Goal: Task Accomplishment & Management: Manage account settings

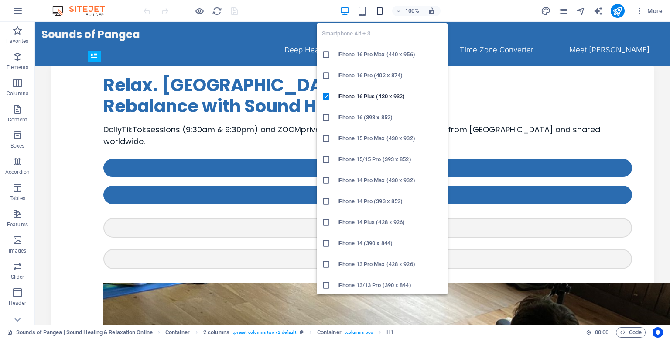
click at [385, 9] on span "button" at bounding box center [380, 11] width 10 height 10
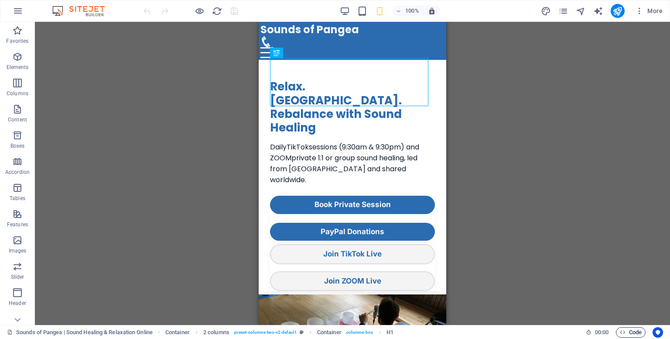
click at [618, 332] on button "Code" at bounding box center [631, 332] width 30 height 10
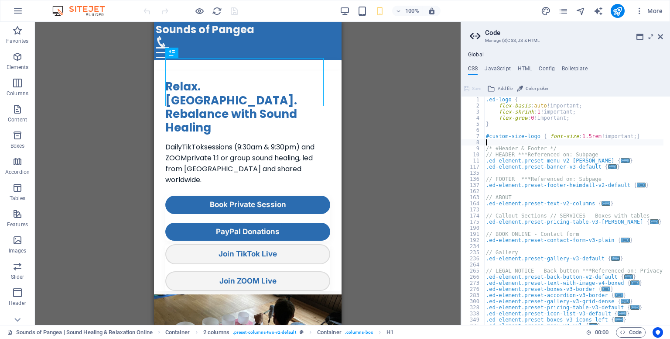
click at [494, 143] on div ".ed-logo { flex-basis : auto !important; flex-shrink : 1 !important; flex-grow …" at bounding box center [663, 213] width 359 height 234
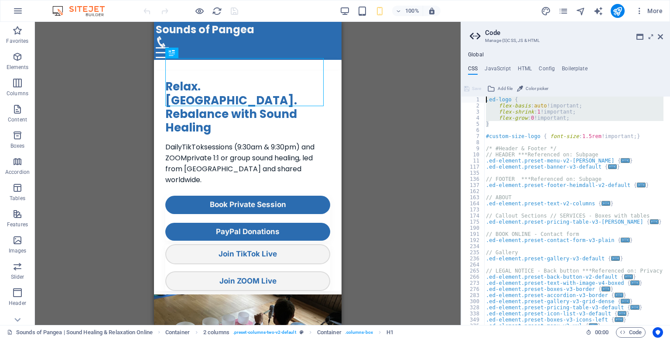
drag, startPoint x: 495, startPoint y: 125, endPoint x: 463, endPoint y: 93, distance: 45.4
click at [463, 93] on aside "Code Manage (S)CSS, JS & HTML Global CSS JavaScript HTML Config Boilerplate 1 2…" at bounding box center [565, 173] width 209 height 303
type textarea ".ed-logo { flex-basis: auto!important;"
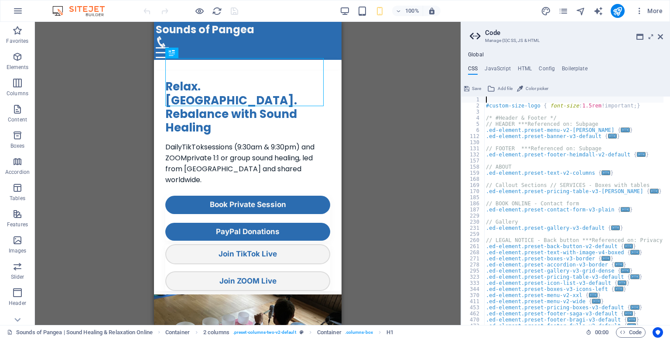
type textarea "#custom-size-logo { font-size: 1.5rem!important; }"
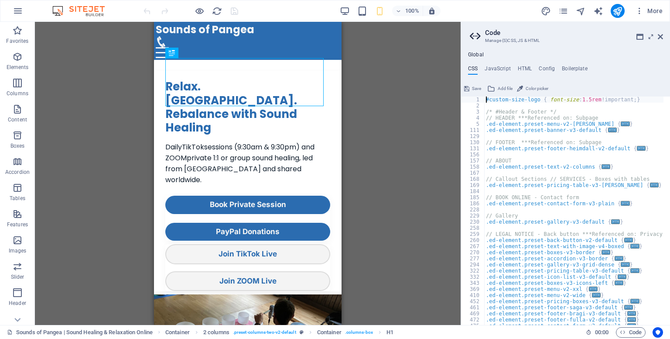
click at [489, 106] on div "#custom-size-logo { font-size : 1.5rem !important; } /* #Header & Footer */ // …" at bounding box center [663, 213] width 359 height 234
type textarea "}"
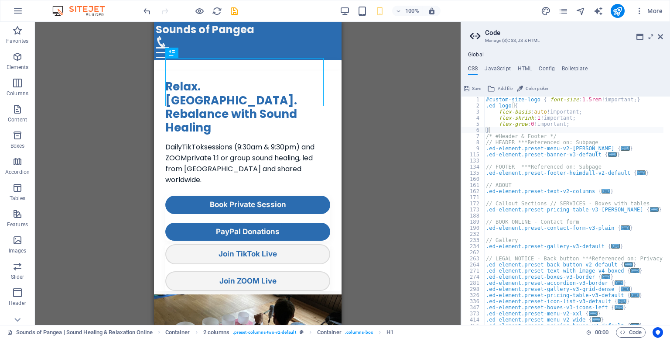
click at [474, 91] on span "Save" at bounding box center [476, 88] width 9 height 10
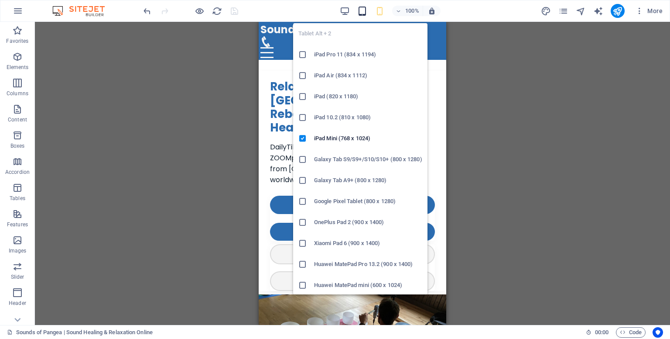
click at [359, 15] on icon "button" at bounding box center [362, 11] width 10 height 10
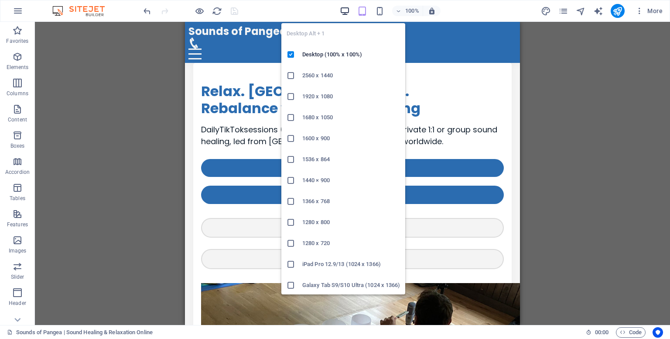
click at [340, 15] on icon "button" at bounding box center [345, 11] width 10 height 10
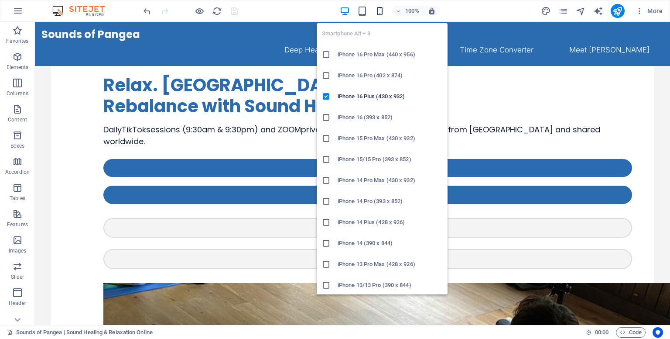
click at [379, 12] on icon "button" at bounding box center [380, 11] width 10 height 10
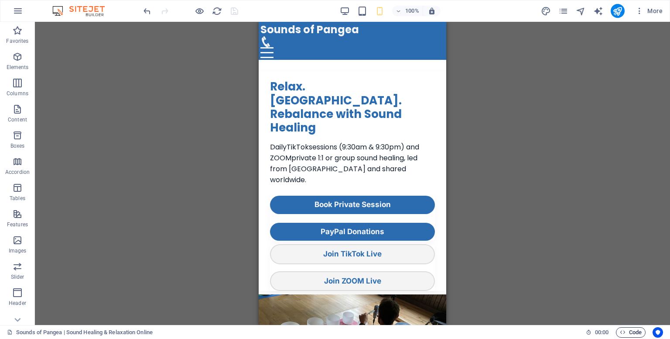
click at [626, 329] on span "Code" at bounding box center [631, 332] width 22 height 10
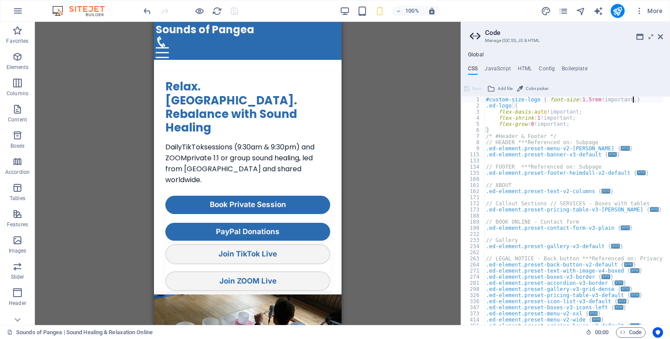
click at [635, 98] on div "#custom-size-logo { font-size : 1.5rem !important; } .ed-logo { flex-basis : au…" at bounding box center [663, 213] width 359 height 234
type textarea "#custom-size-logo { font-size: 1.5rem!important; }"
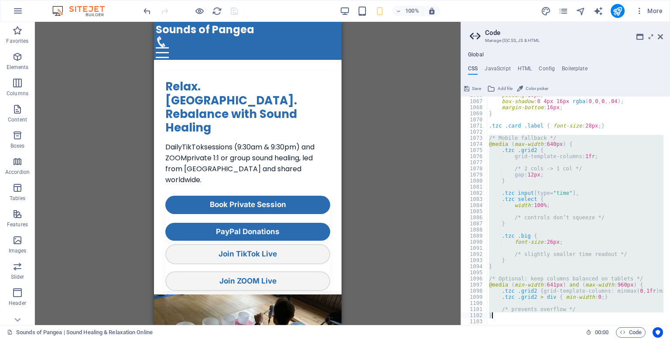
scroll to position [707, 0]
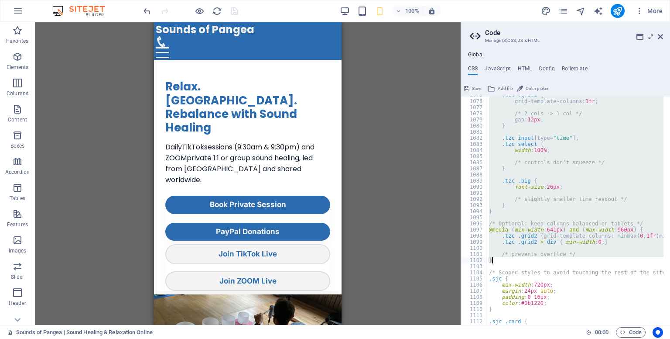
drag, startPoint x: 490, startPoint y: 159, endPoint x: 522, endPoint y: 261, distance: 107.0
click at [522, 261] on div ".tzc .grid2 { grid-template-columns: 1fr ; /* 2 cols -> 1 col */ gap: 12px ; } …" at bounding box center [666, 209] width 359 height 234
type textarea "/* prevents overflow */ }"
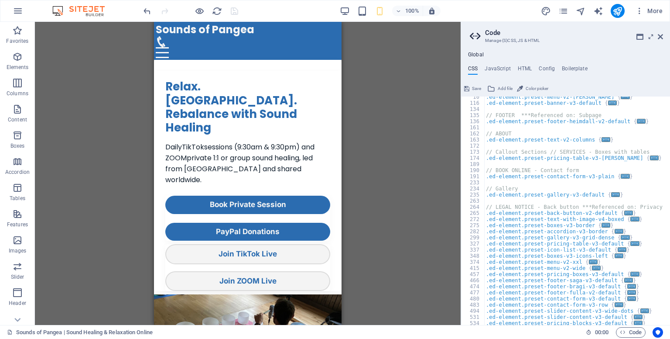
scroll to position [0, 0]
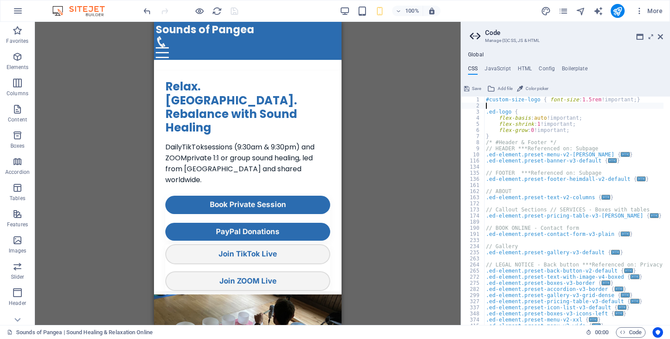
click at [491, 104] on div "#custom-size-logo { font-size : 1.5rem !important; } .ed-logo { flex-basis : au…" at bounding box center [663, 213] width 359 height 234
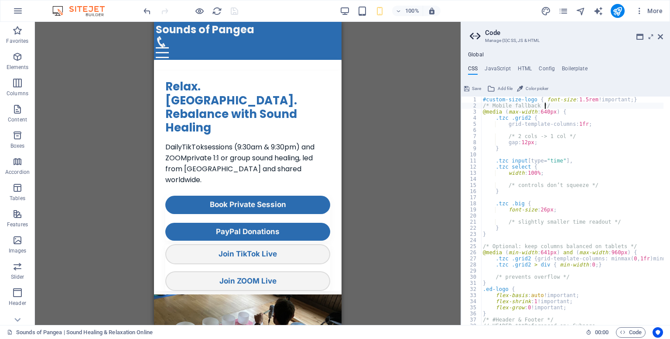
click at [636, 103] on div "#custom-size-logo { font-size : 1.5rem !important; } /* Mobile fallback */ @med…" at bounding box center [660, 213] width 359 height 234
click at [635, 101] on div "#custom-size-logo { font-size : 1.5rem !important; } /* Mobile fallback */ @med…" at bounding box center [660, 213] width 359 height 234
type textarea "#custom-size-logo { font-size: 1.5rem!important; }"
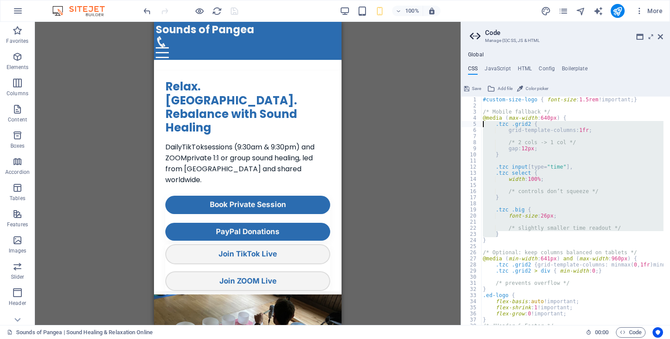
drag, startPoint x: 498, startPoint y: 233, endPoint x: 452, endPoint y: 125, distance: 117.1
click at [452, 125] on div "Sounds of Pangea | Sound Healing & Relaxation Online Favorites Elements Columns…" at bounding box center [335, 173] width 670 height 303
type textarea ".tzc .grid2 { grid-template-columns: 1fr;"
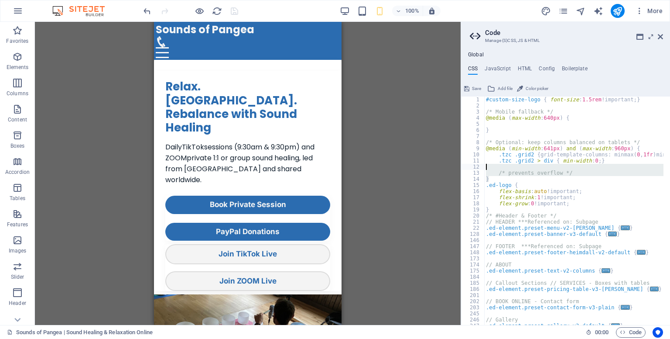
drag, startPoint x: 569, startPoint y: 176, endPoint x: 495, endPoint y: 166, distance: 74.0
click at [495, 166] on div "#custom-size-logo { font-size : 1.5rem !important; } /* Mobile fallback */ @med…" at bounding box center [663, 213] width 359 height 234
click at [573, 172] on div "#custom-size-logo { font-size : 1.5rem !important; } /* Mobile fallback */ @med…" at bounding box center [573, 210] width 179 height 228
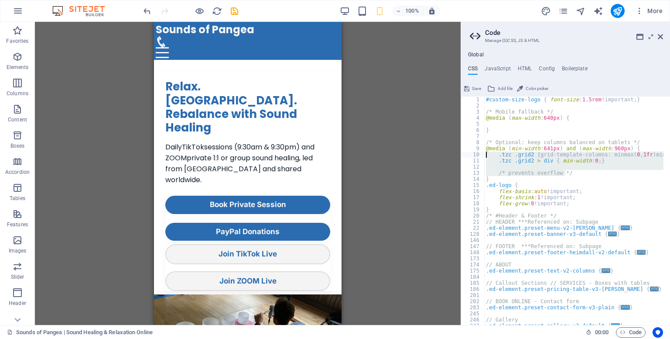
drag, startPoint x: 573, startPoint y: 172, endPoint x: 427, endPoint y: 152, distance: 146.6
click at [427, 152] on div "Sounds of Pangea | Sound Healing & Relaxation Online Favorites Elements Columns…" at bounding box center [335, 173] width 670 height 303
type textarea ".tzc .grid2 { grid-template-columns: minmax(0, 1fr) minmax(0, 1fr); } .tzc .gri…"
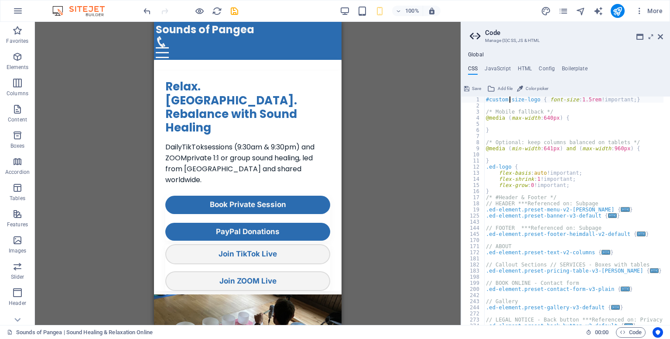
click at [509, 101] on div "#custom-size-logo { font-size : 1.5rem !important; } /* Mobile fallback */ @med…" at bounding box center [663, 213] width 359 height 234
type textarea "#custom-size-logo { font-size: 1.5rem!important; }"
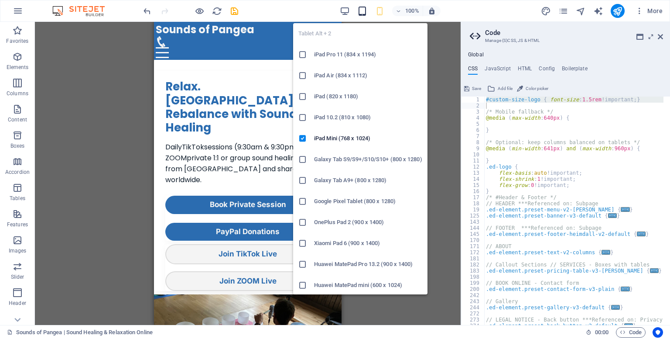
click at [363, 12] on icon "button" at bounding box center [362, 11] width 10 height 10
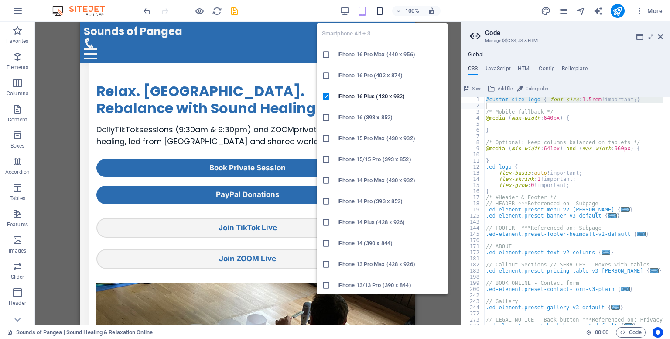
click at [375, 13] on icon "button" at bounding box center [380, 11] width 10 height 10
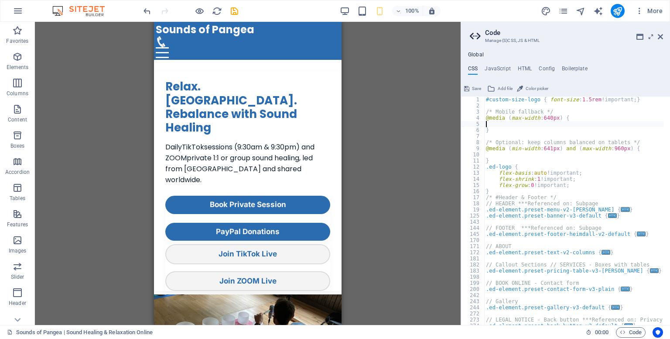
click at [489, 126] on div "#custom-size-logo { font-size : 1.5rem !important; } /* Mobile fallback */ @med…" at bounding box center [663, 213] width 359 height 234
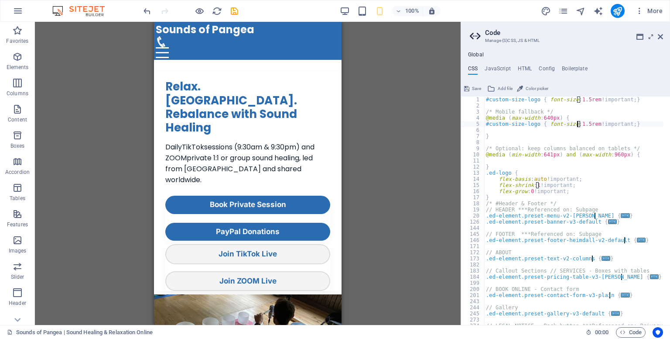
click at [579, 123] on div "#custom-size-logo { font-size : 1.5rem !important; } /* Mobile fallback */ @med…" at bounding box center [663, 213] width 359 height 234
click at [586, 123] on div "#custom-size-logo { font-size : 1.5rem !important; } /* Mobile fallback */ @med…" at bounding box center [663, 213] width 359 height 234
type textarea "#custom-size-logo { font-size: 1rem!important; }"
click at [477, 87] on span "Save" at bounding box center [476, 88] width 9 height 10
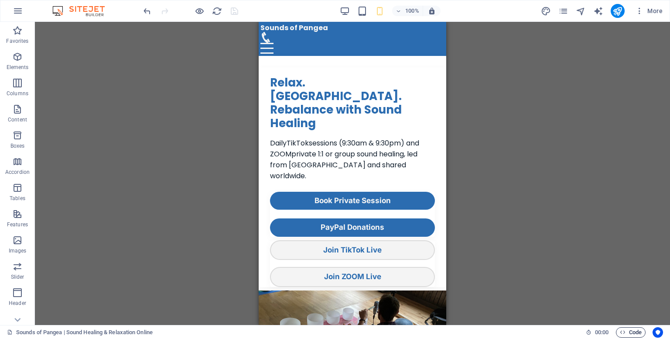
click at [622, 330] on icon "button" at bounding box center [623, 332] width 6 height 6
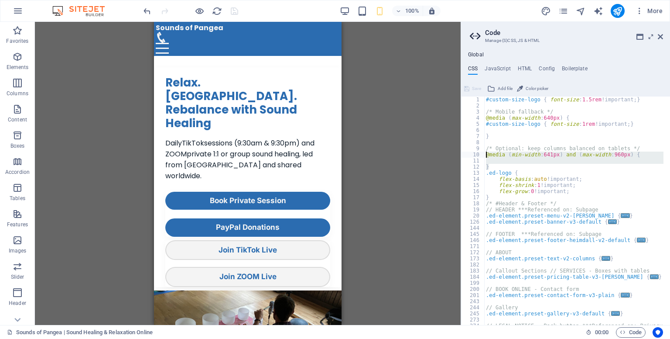
drag, startPoint x: 492, startPoint y: 166, endPoint x: 473, endPoint y: 152, distance: 24.1
click at [473, 152] on div "#custom-size-logo { font-size: 1rem!important; } 1 2 3 4 5 6 7 8 9 10 11 12 13 …" at bounding box center [565, 210] width 209 height 228
click at [488, 154] on div "#custom-size-logo { font-size : 1.5rem !important; } /* Mobile fallback */ @med…" at bounding box center [573, 210] width 179 height 228
type textarea "//@media (min-width: 641px) and (max-width: 960px) {"
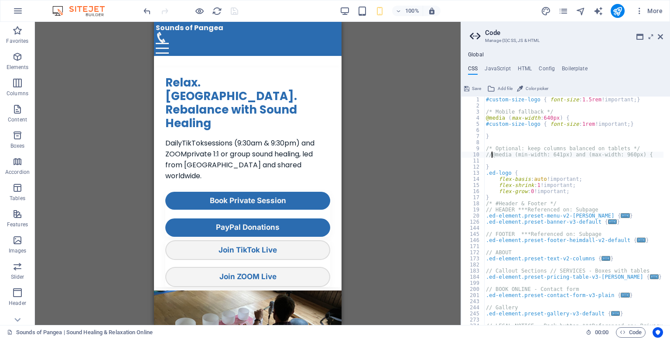
click at [486, 161] on div "#custom-size-logo { font-size : 1.5rem !important; } /* Mobile fallback */ @med…" at bounding box center [663, 213] width 359 height 234
click at [486, 166] on div "#custom-size-logo { font-size : 1.5rem !important; } /* Mobile fallback */ @med…" at bounding box center [663, 213] width 359 height 234
type textarea "//}"
click at [471, 89] on button "Save" at bounding box center [473, 88] width 20 height 10
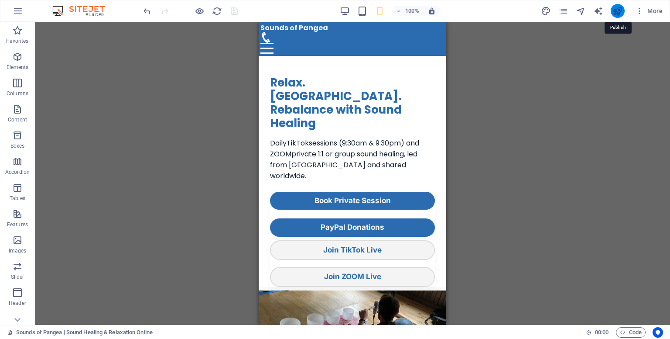
click at [619, 7] on icon "publish" at bounding box center [618, 11] width 10 height 10
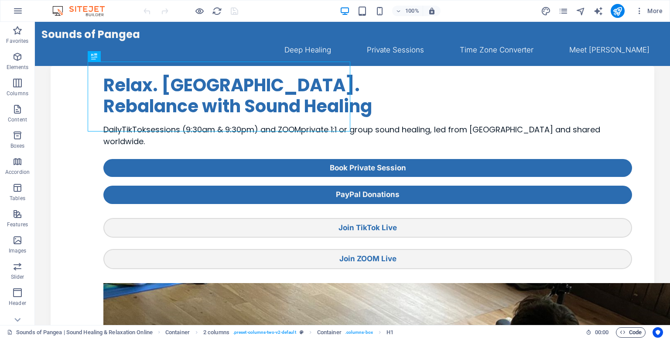
click at [633, 330] on span "Code" at bounding box center [631, 332] width 22 height 10
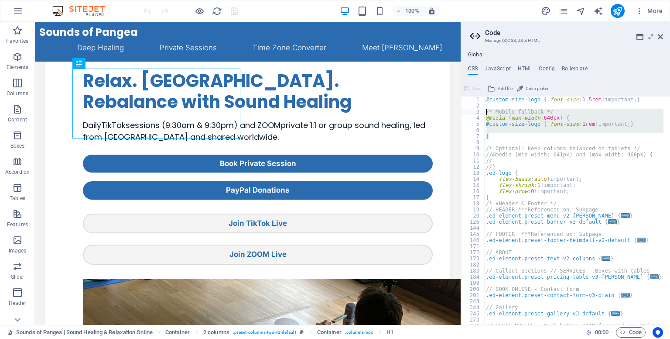
drag, startPoint x: 494, startPoint y: 138, endPoint x: 467, endPoint y: 112, distance: 37.0
click at [467, 112] on div "#custom-size-logo { font-size: 1.5rem!important; } 1 2 3 4 5 6 7 8 9 10 11 12 1…" at bounding box center [565, 210] width 209 height 228
type textarea "/* Mobile fallback */ @media (max-width: 640px) {"
click at [663, 33] on icon at bounding box center [660, 36] width 5 height 7
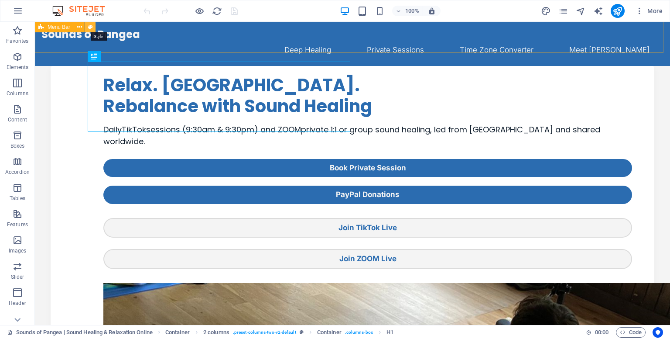
click at [89, 28] on icon at bounding box center [90, 27] width 5 height 9
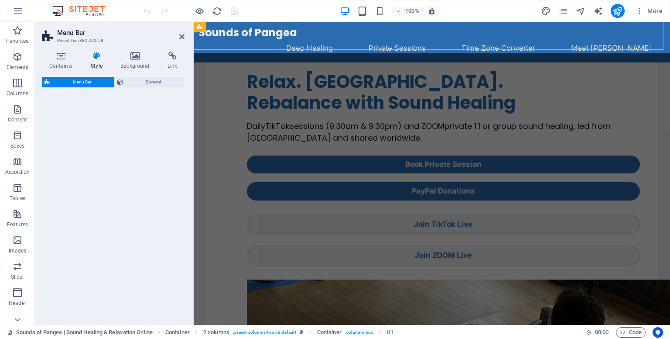
select select "px"
select select "preset-menu-v2-home-logo-nav-h1-image-text-menu"
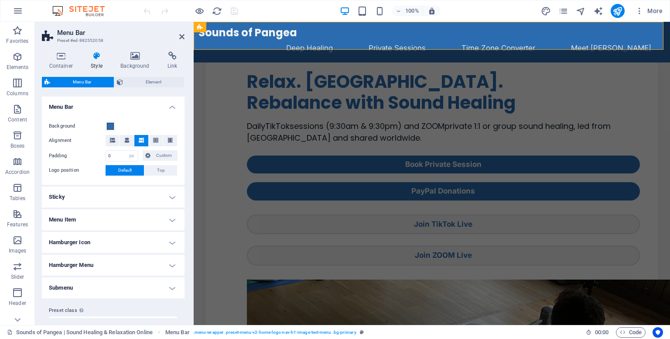
scroll to position [161, 0]
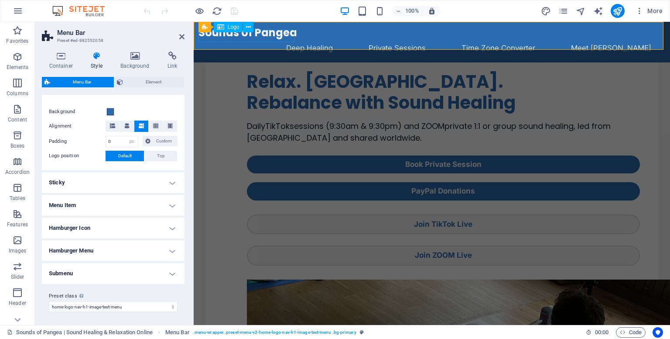
click at [229, 29] on span "Logo" at bounding box center [234, 26] width 12 height 5
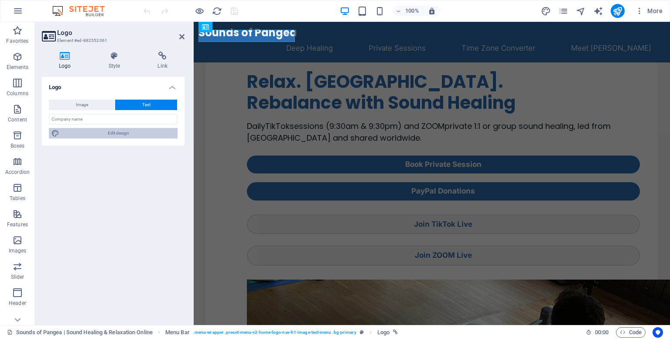
click at [124, 132] on span "Edit design" at bounding box center [118, 133] width 113 height 10
select select "px"
select select "700"
select select "px"
select select "rem"
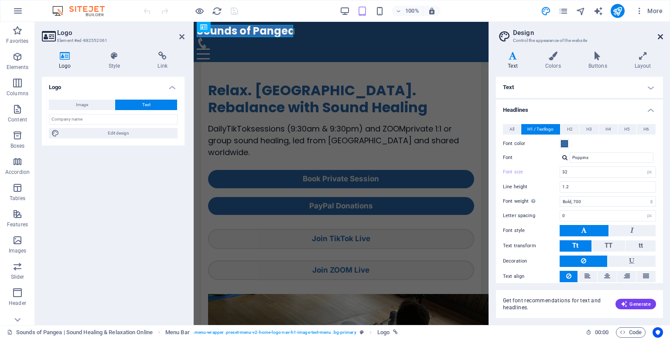
click at [661, 35] on icon at bounding box center [660, 36] width 5 height 7
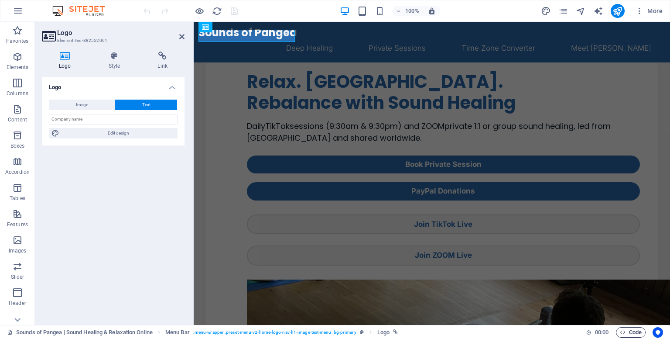
click at [622, 330] on icon "button" at bounding box center [623, 332] width 6 height 6
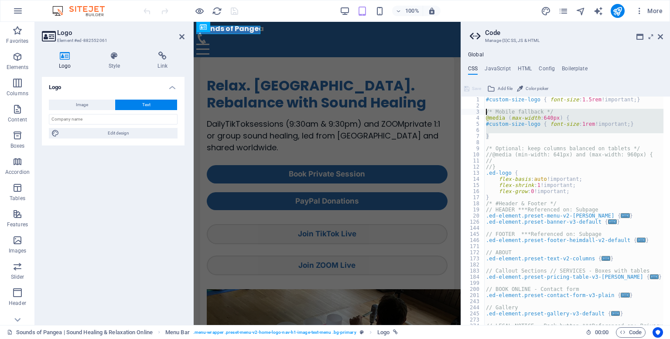
click at [626, 123] on div "#custom-size-logo { font-size : 1.5rem !important; } /* Mobile fallback */ @med…" at bounding box center [573, 210] width 179 height 228
type textarea "#custom-size-logo { font-size: 1rem!important; }"
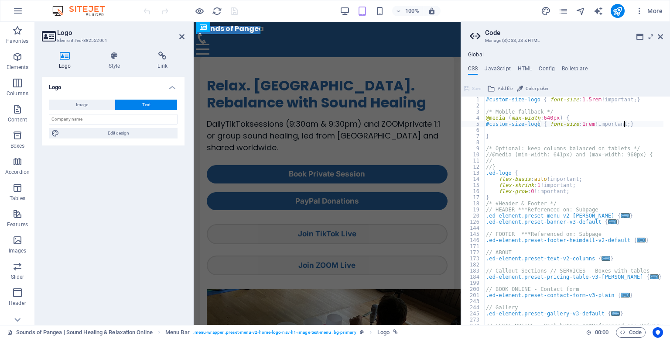
click at [623, 122] on div "#custom-size-logo { font-size : 1.5rem !important; } /* Mobile fallback */ @med…" at bounding box center [663, 213] width 359 height 234
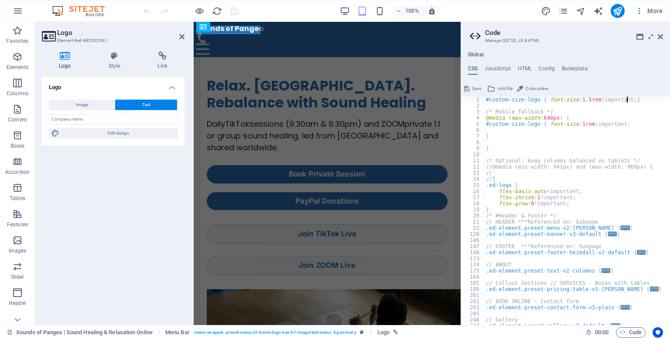
click at [628, 100] on div "#custom-size-logo { font-size : 1.5rem !important; } /* Mobile fallback */ @med…" at bounding box center [663, 213] width 359 height 234
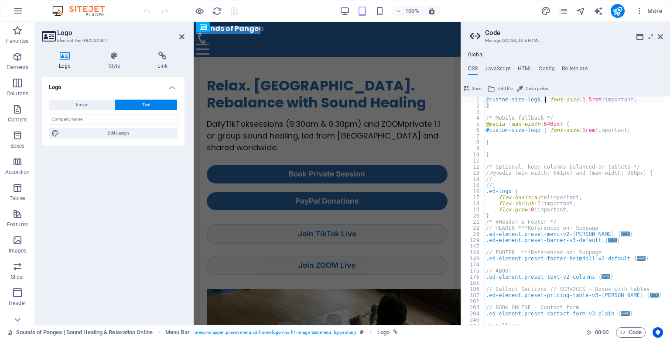
click at [546, 100] on div "#custom-size-logo { font-size : 1.5rem !important; } /* Mobile fallback */ @med…" at bounding box center [663, 213] width 359 height 234
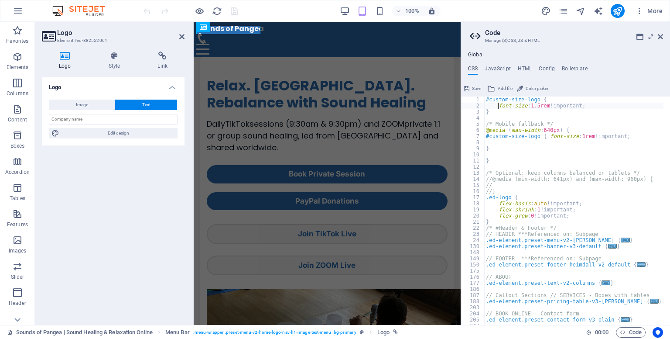
scroll to position [0, 1]
click at [545, 136] on div "#custom-size-logo { font-size : 1.5rem !important; } /* Mobile fallback */ @med…" at bounding box center [663, 213] width 359 height 234
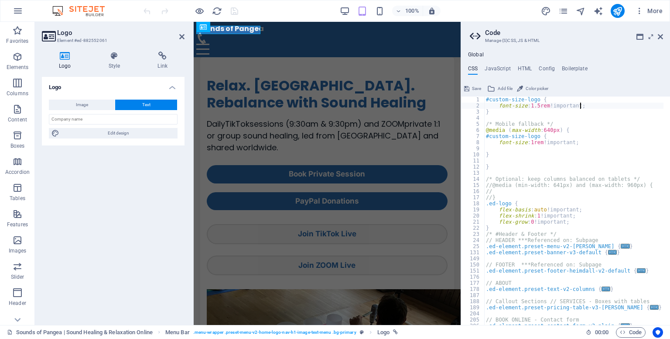
click at [588, 103] on div "#custom-size-logo { font-size : 1.5rem !important; } /* Mobile fallback */ @med…" at bounding box center [663, 213] width 359 height 234
type textarea "font-size: 1.5rem!important;"
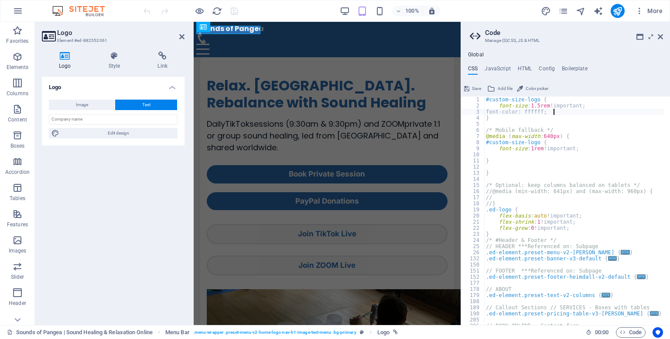
scroll to position [0, 5]
click at [533, 113] on div "#custom-size-logo { font-size : 1.5rem !important; font-color: ffffff; } /* Mob…" at bounding box center [663, 213] width 359 height 234
type textarea "font-color: #ffffff;"
click at [572, 113] on div "#custom-size-logo { font-size : 1.5rem !important; font-color: #ffffff ; } /* M…" at bounding box center [663, 213] width 359 height 234
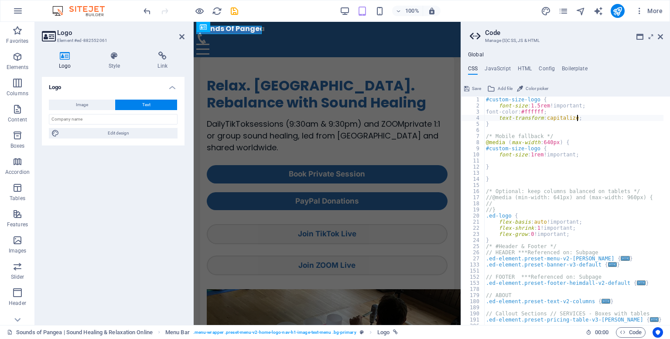
scroll to position [0, 7]
type textarea "text-transform: capitalize;"
click at [471, 86] on button "Save" at bounding box center [473, 88] width 20 height 10
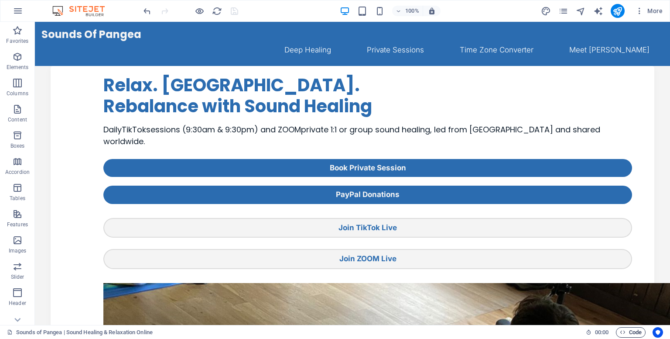
click at [632, 334] on span "Code" at bounding box center [631, 332] width 22 height 10
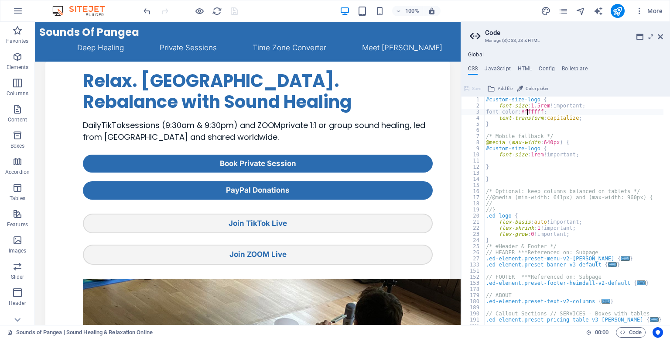
click at [527, 112] on div "#custom-size-logo { font-size : 1.5rem !important; font-color: #ffffff ; text-t…" at bounding box center [663, 213] width 359 height 234
drag, startPoint x: 527, startPoint y: 112, endPoint x: 560, endPoint y: 110, distance: 33.2
click at [560, 110] on div "#custom-size-logo { font-size : 1.5rem !important; font-colo: #ffffff ; text-tr…" at bounding box center [663, 213] width 359 height 234
type textarea "f"
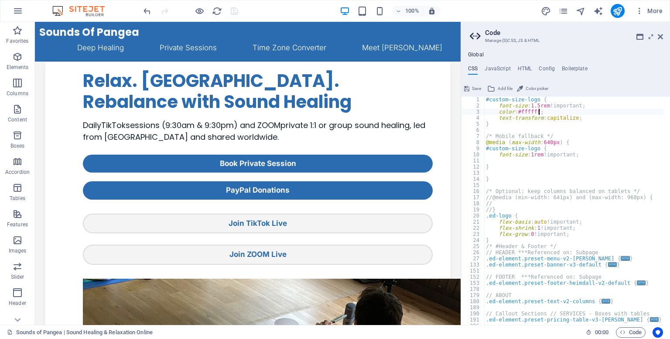
scroll to position [0, 3]
click at [574, 119] on div "#custom-size-logo { font-size : 1.5rem !important; color : #ffffff !important; …" at bounding box center [663, 213] width 359 height 234
type textarea "text-transform: capitalize!;"
click at [481, 86] on button "Save" at bounding box center [473, 88] width 20 height 10
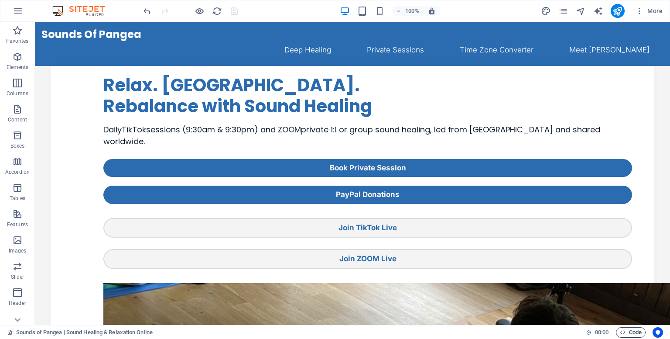
click at [624, 332] on icon "button" at bounding box center [623, 332] width 6 height 6
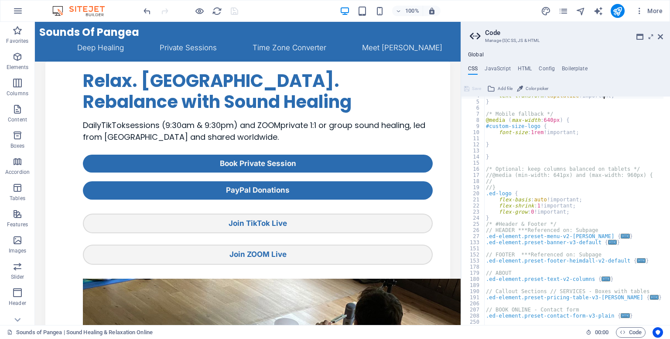
scroll to position [0, 0]
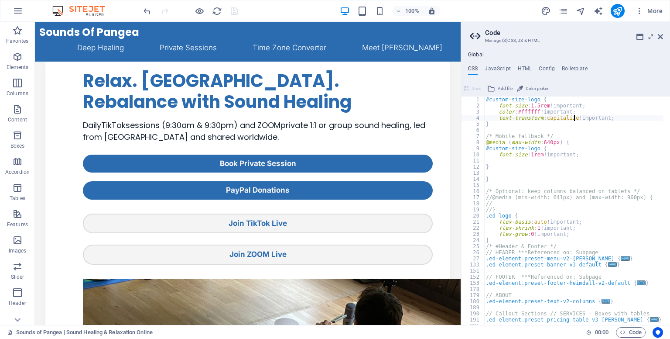
click at [573, 120] on div "#custom-size-logo { font-size : 1.5rem !important; color : #ffffff !important; …" at bounding box center [663, 213] width 359 height 234
type textarea "text-transform: uppercase!important;"
click at [466, 83] on icon at bounding box center [466, 88] width 5 height 10
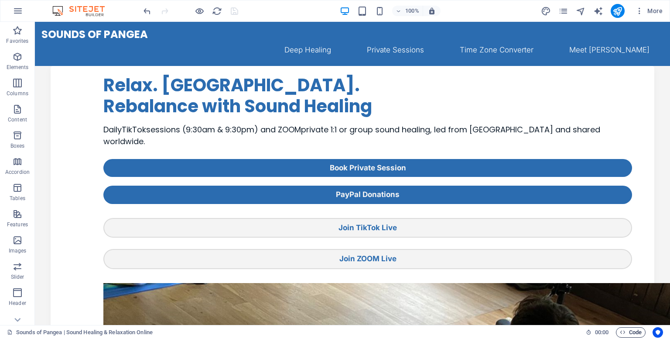
click at [625, 331] on span "Code" at bounding box center [631, 332] width 22 height 10
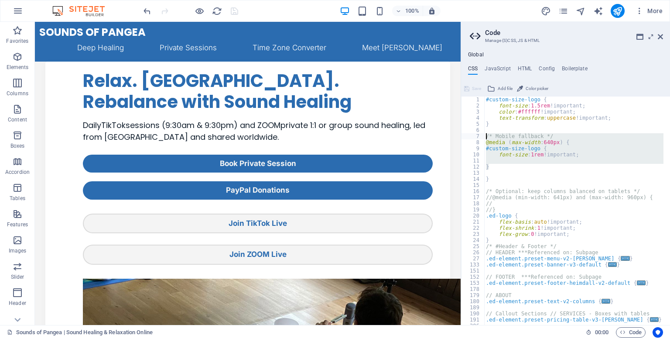
drag, startPoint x: 494, startPoint y: 168, endPoint x: 470, endPoint y: 136, distance: 40.5
click at [470, 136] on div "text-transform: uppercase!important; 1 2 3 4 5 6 7 8 9 10 11 12 13 14 15 16 17 …" at bounding box center [565, 210] width 209 height 228
type textarea "/* Mobile fallback */ @media (max-width: 640px) {"
